Goal: Navigation & Orientation: Find specific page/section

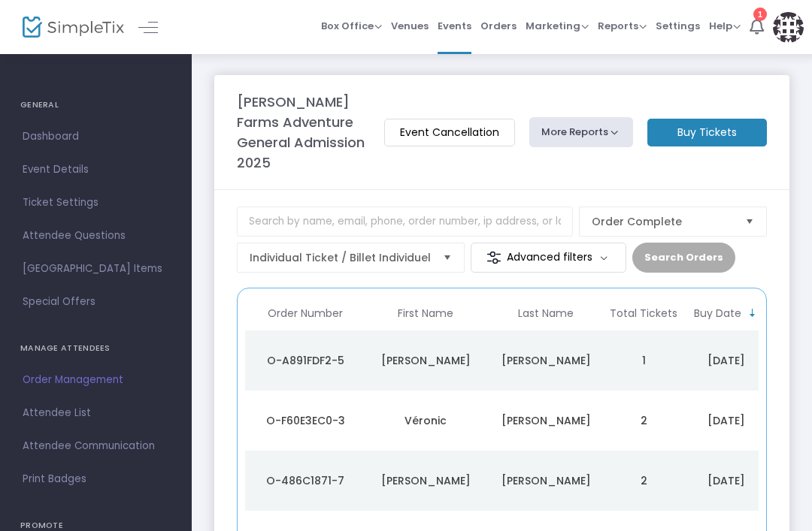
scroll to position [439, 0]
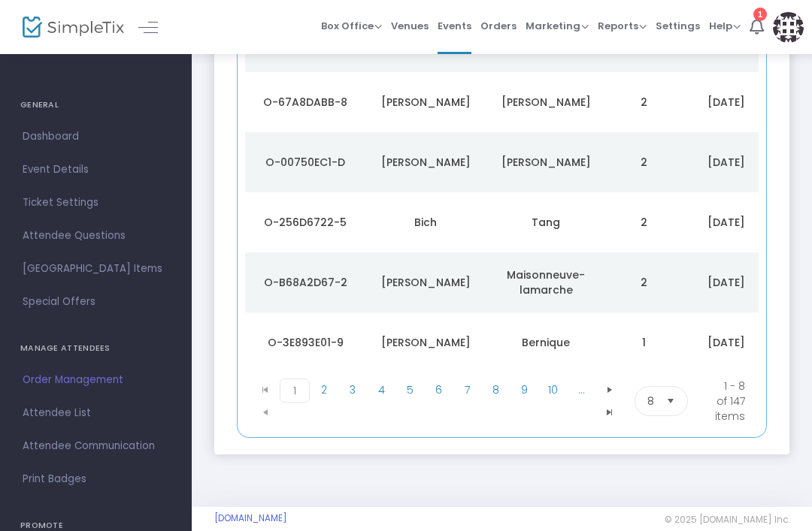
click at [62, 174] on span "Event Details" at bounding box center [96, 170] width 147 height 20
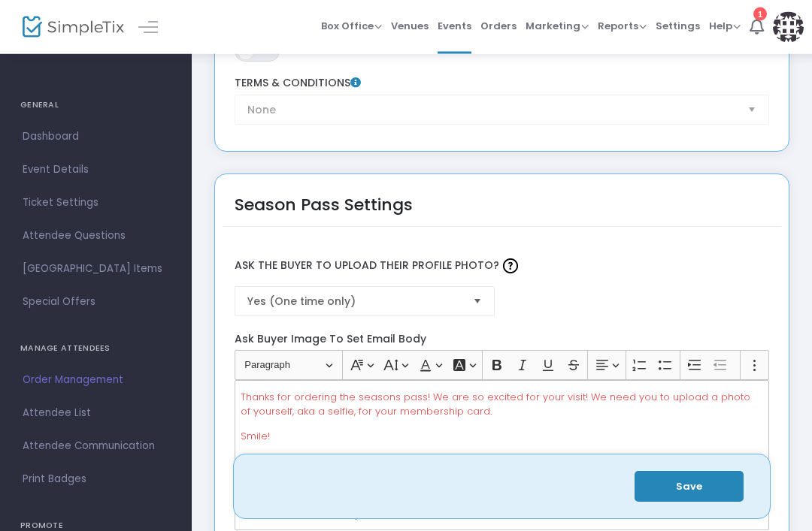
scroll to position [2564, 0]
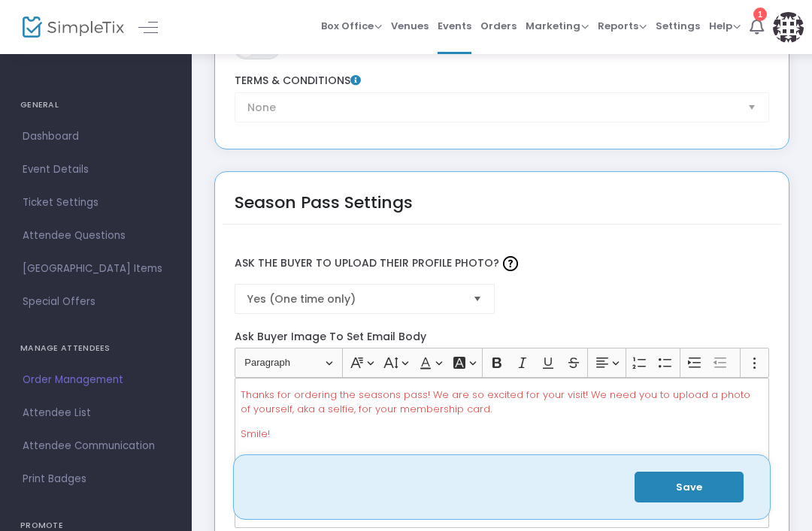
click at [47, 141] on span "Dashboard" at bounding box center [96, 137] width 147 height 20
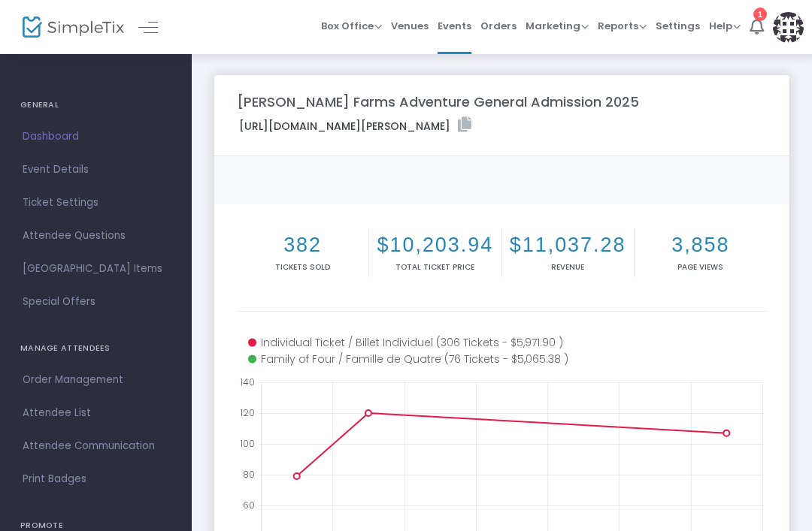
click at [348, 26] on span "Box Office" at bounding box center [351, 26] width 61 height 14
click at [61, 169] on span "Event Details" at bounding box center [96, 170] width 147 height 20
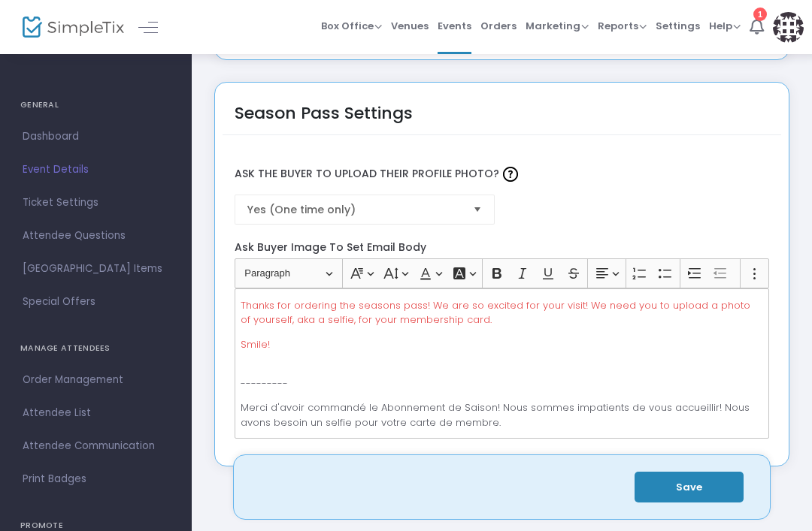
scroll to position [2725, 0]
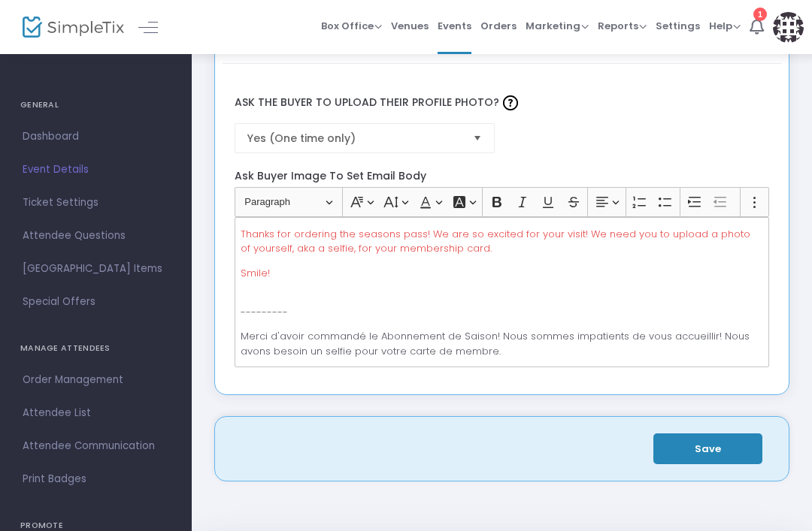
click at [362, 24] on span "Box Office" at bounding box center [351, 26] width 61 height 14
click at [362, 78] on li "Bookings" at bounding box center [374, 79] width 107 height 29
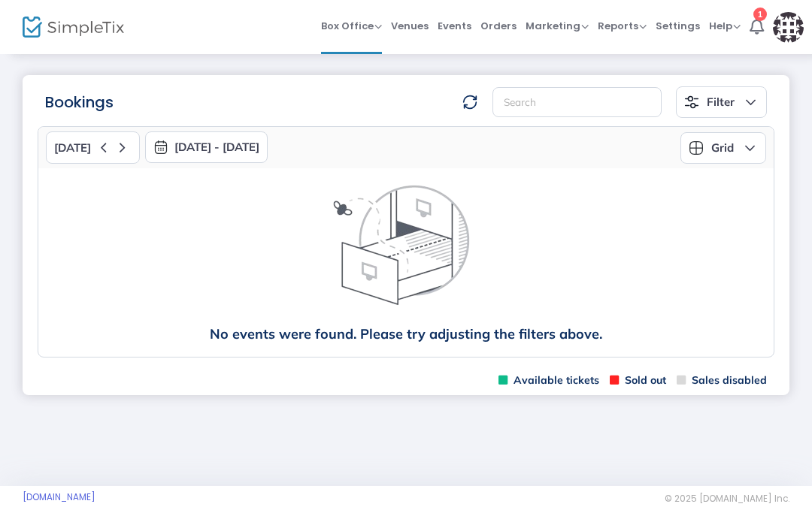
click at [453, 18] on span "Events" at bounding box center [454, 26] width 34 height 38
